Goal: Task Accomplishment & Management: Use online tool/utility

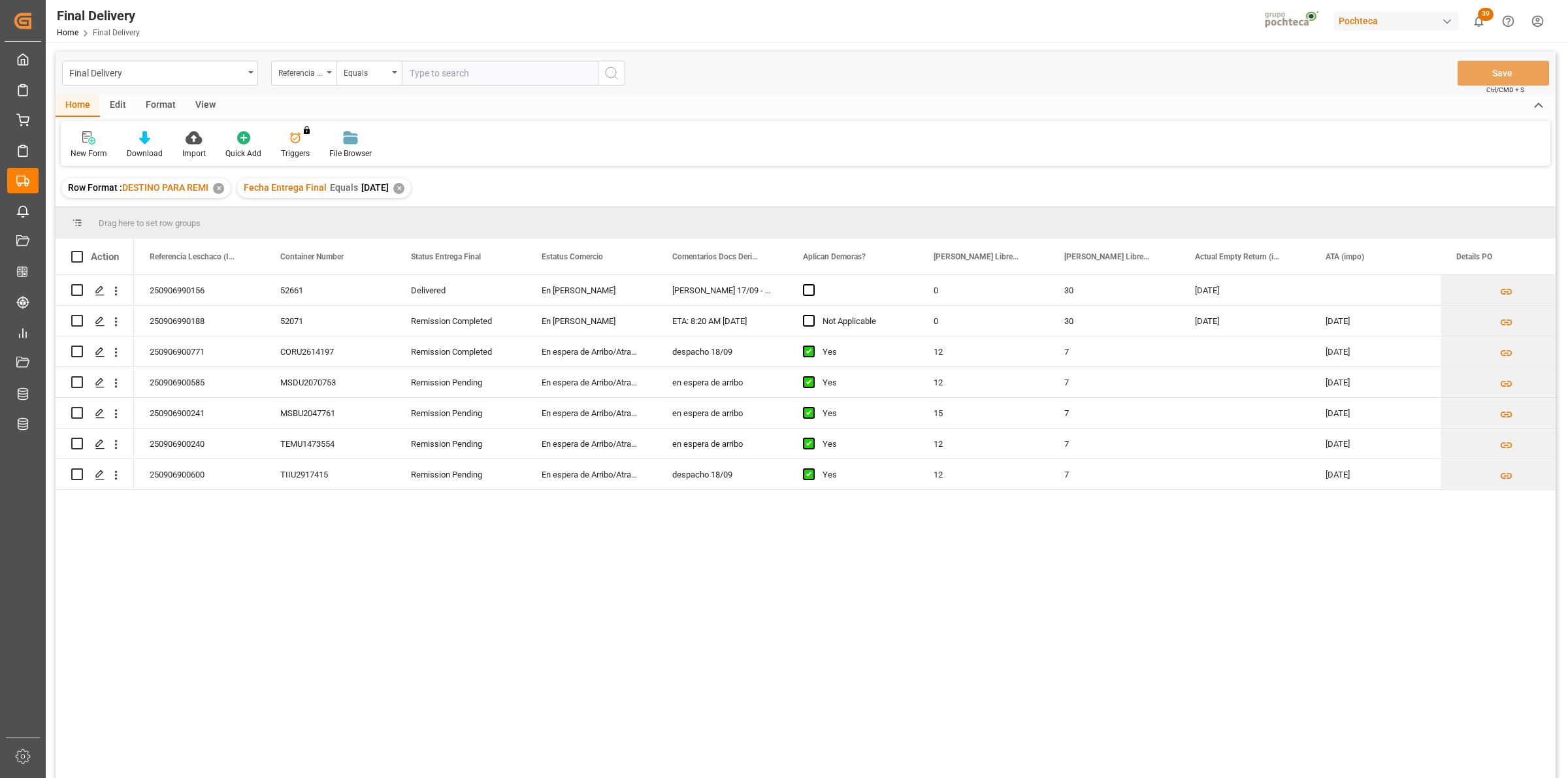
click at [204, 103] on div "View" at bounding box center [205, 105] width 40 height 22
click at [90, 143] on div at bounding box center [83, 137] width 26 height 14
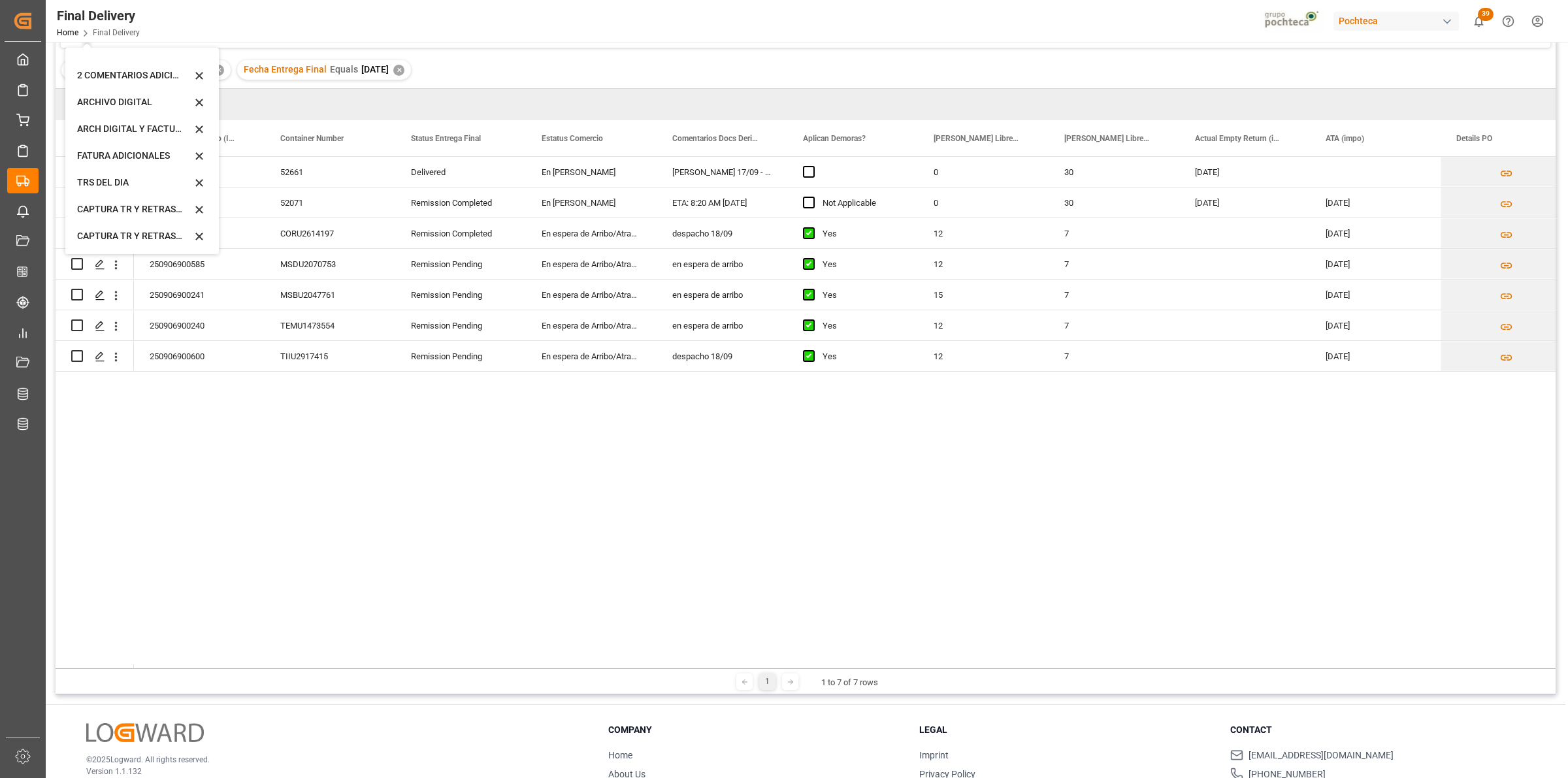
scroll to position [193, 0]
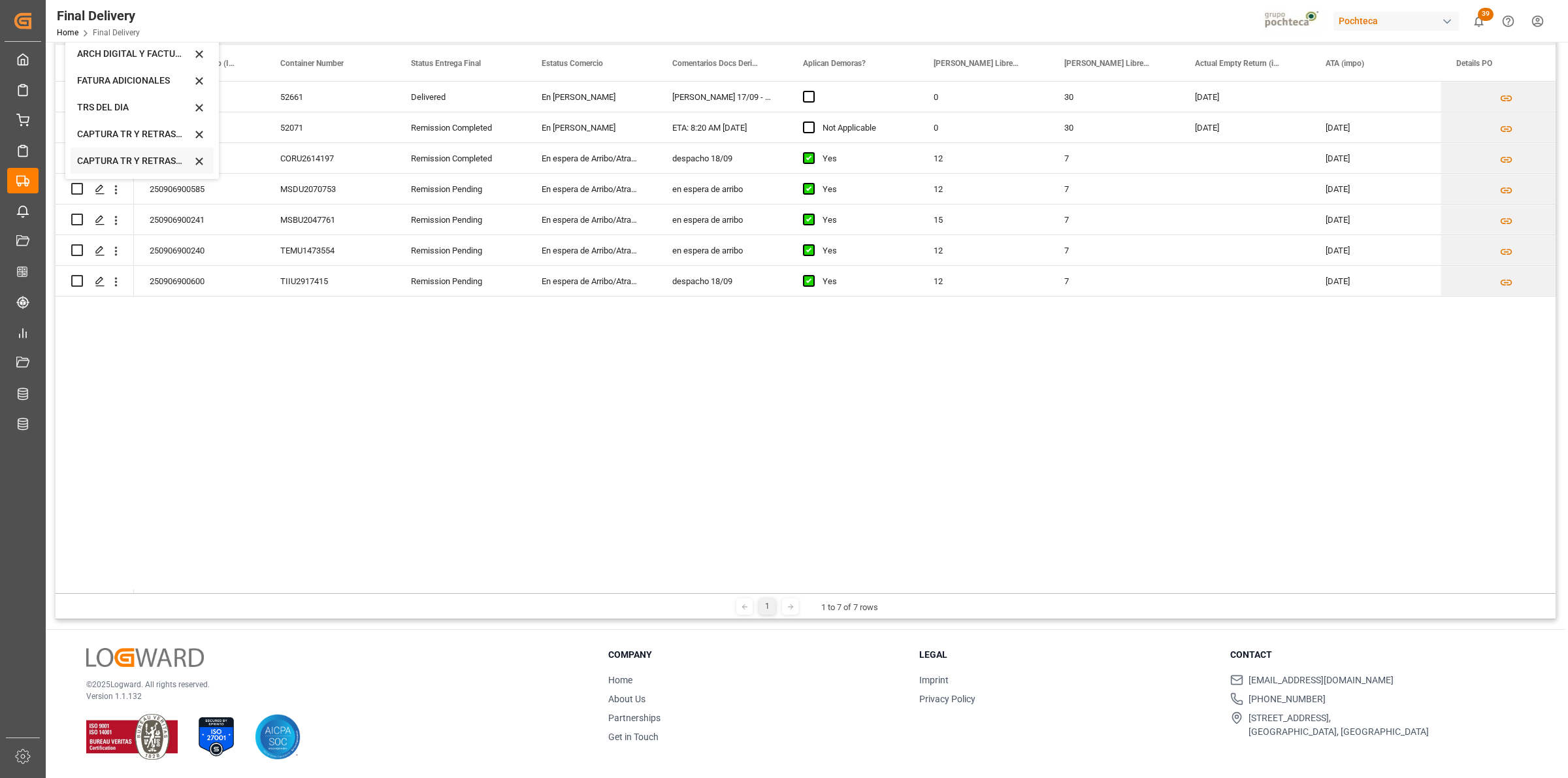
click at [146, 165] on div "CAPTURA TR Y RETRASO CON ENTREGA Y SUCURSAL" at bounding box center [134, 161] width 114 height 14
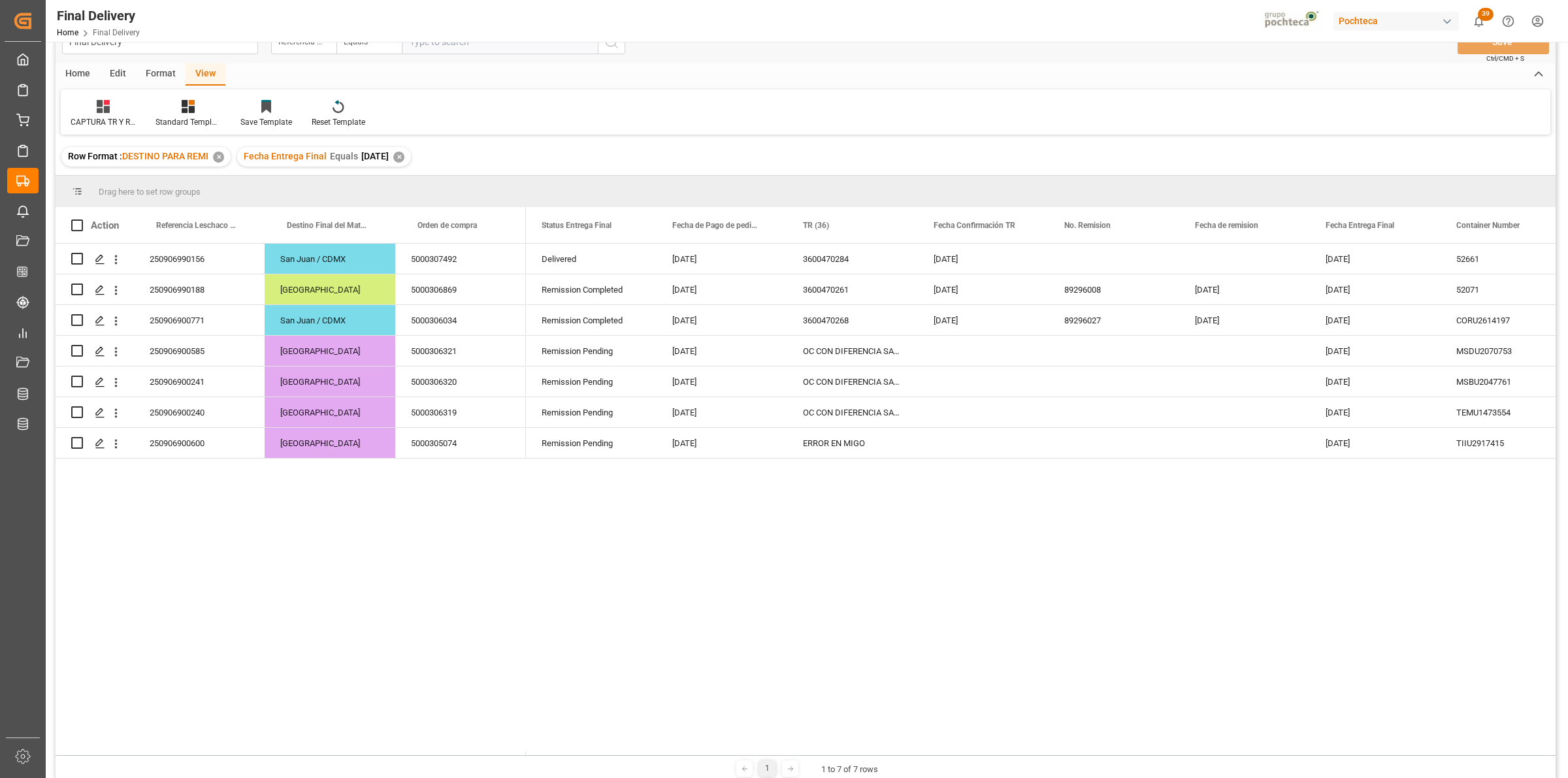
scroll to position [0, 0]
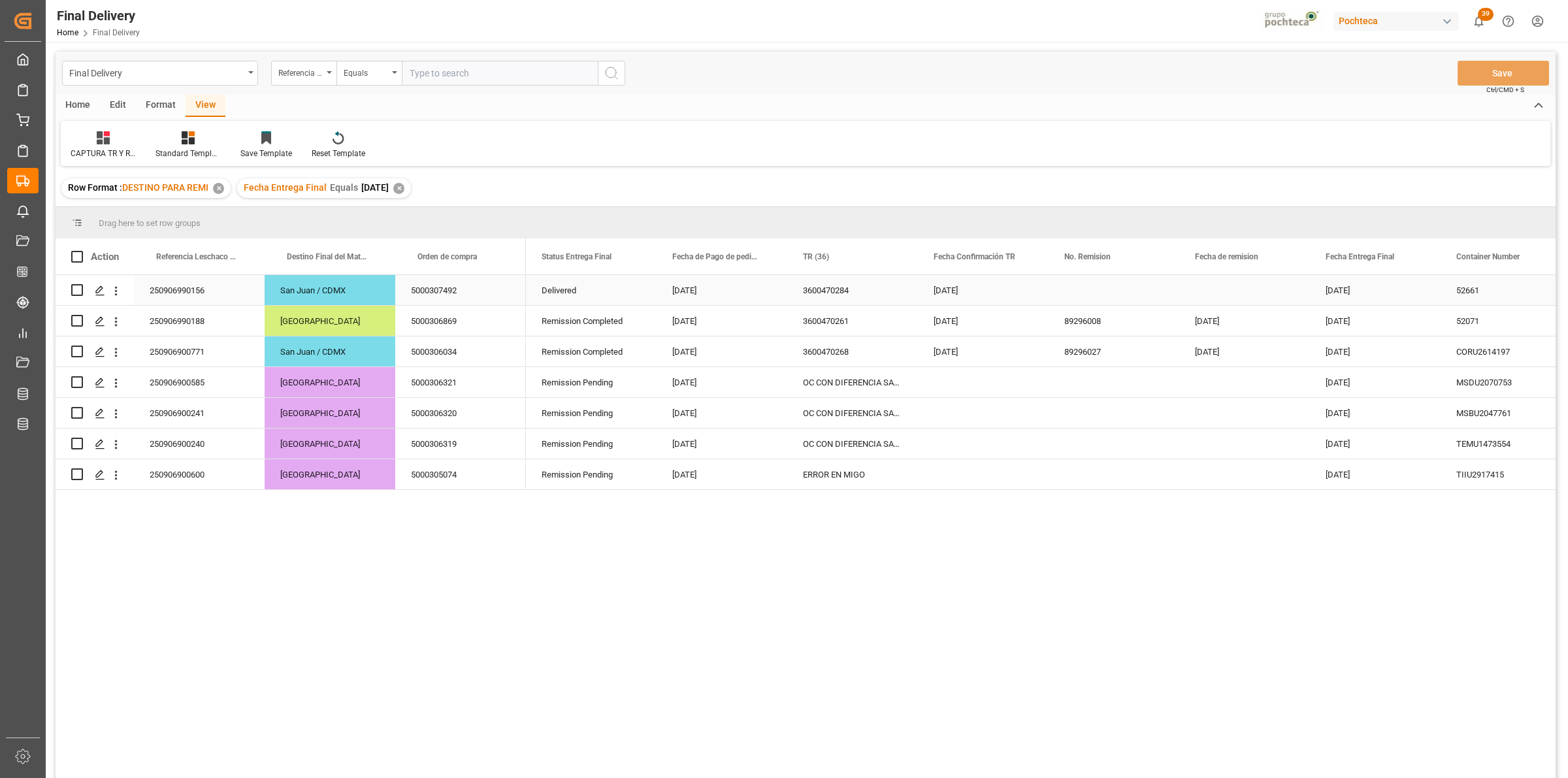
click at [1069, 298] on div "Press SPACE to select this row." at bounding box center [1113, 290] width 130 height 30
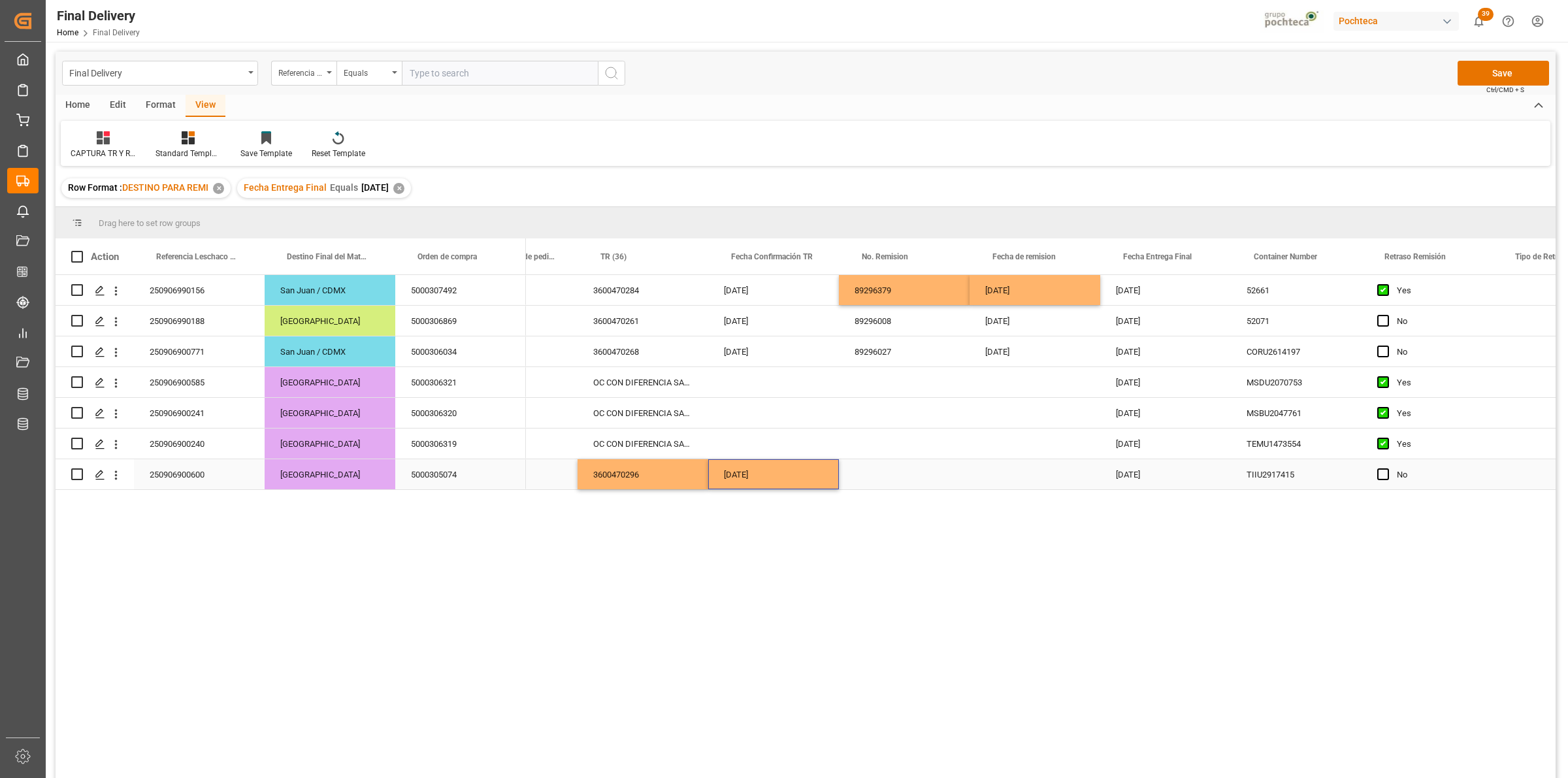
scroll to position [0, 232]
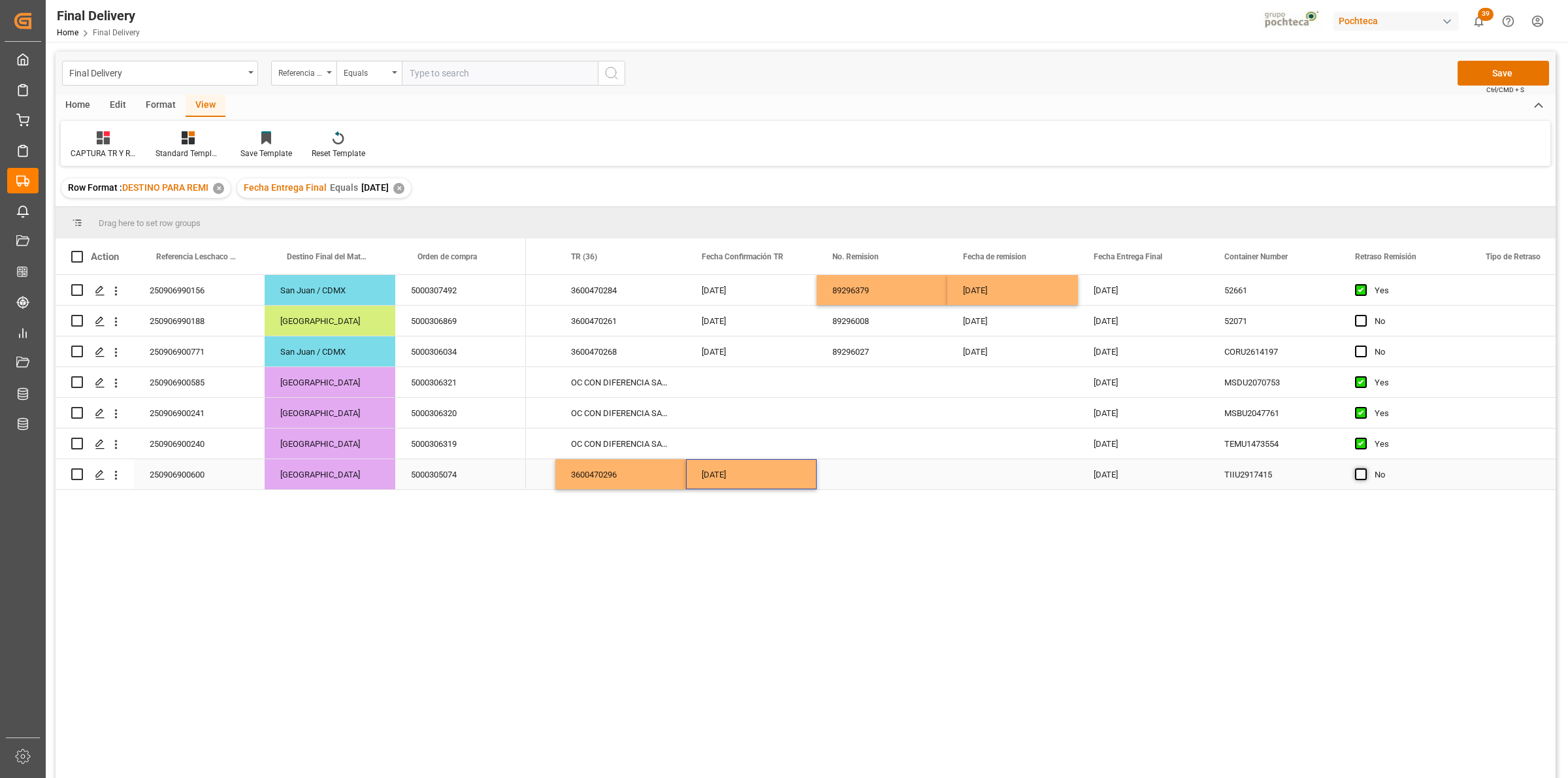
click at [1363, 475] on span "Press SPACE to select this row." at bounding box center [1360, 474] width 11 height 11
click at [1365, 468] on input "Press SPACE to select this row." at bounding box center [1365, 468] width 0 height 0
click at [1504, 70] on button "Save" at bounding box center [1502, 73] width 91 height 25
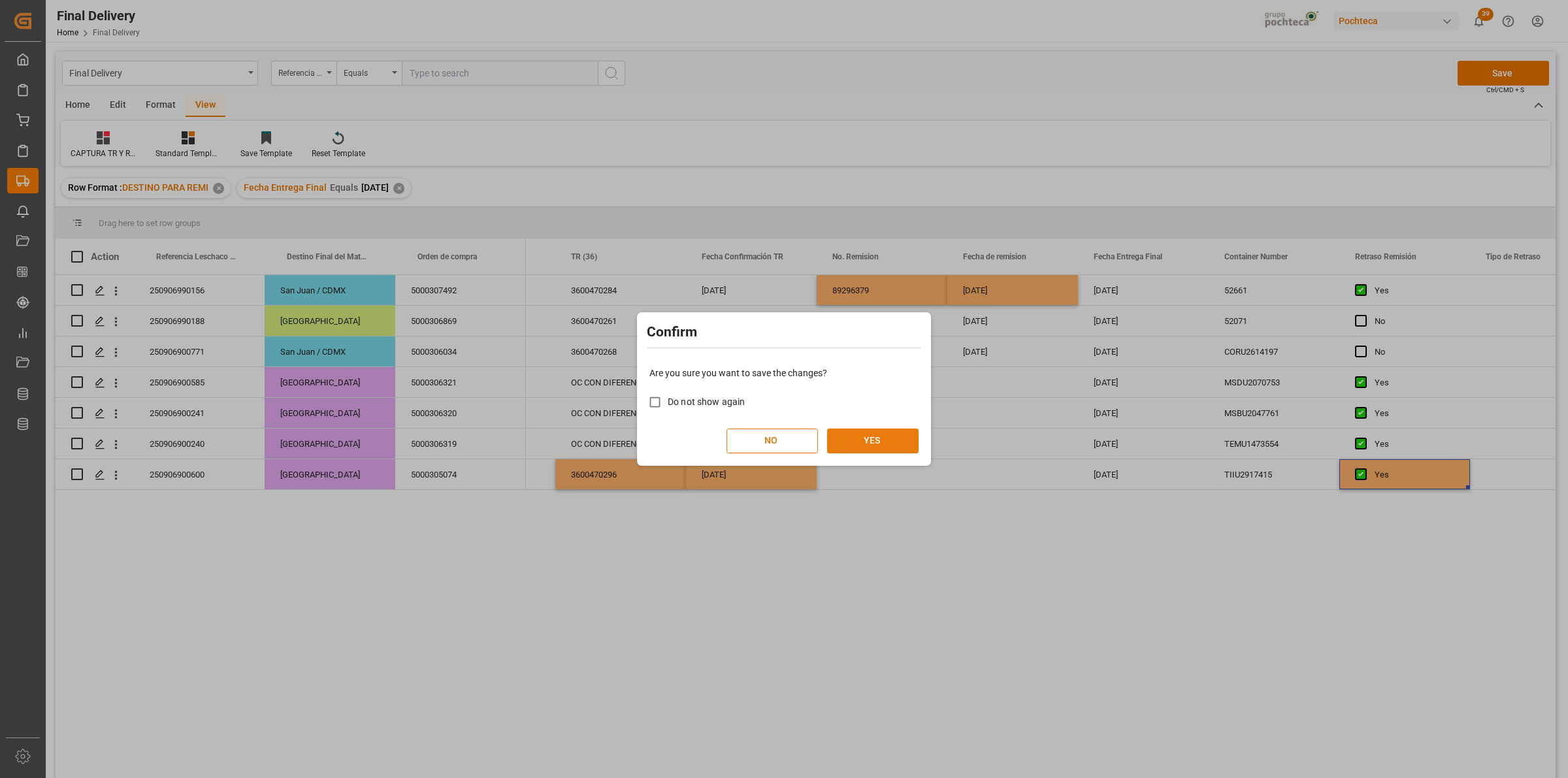
click at [890, 449] on button "YES" at bounding box center [873, 441] width 91 height 25
